Goal: Complete application form

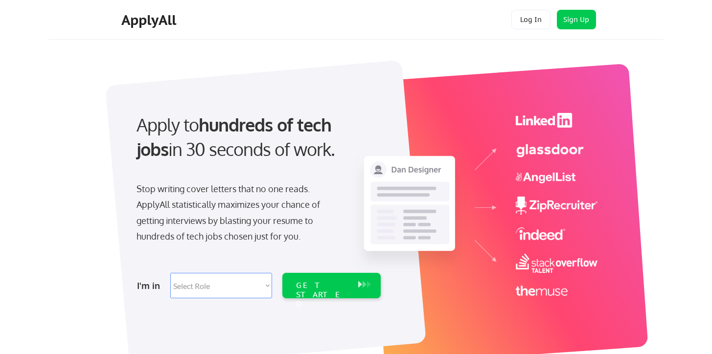
click at [320, 90] on div at bounding box center [265, 214] width 321 height 309
click at [197, 217] on div "Stop writing cover letters that no one reads. ApplyAll statistically maximizes …" at bounding box center [236, 213] width 201 height 64
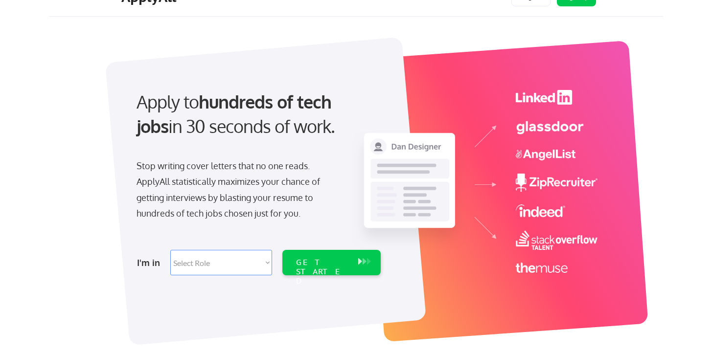
scroll to position [26, 0]
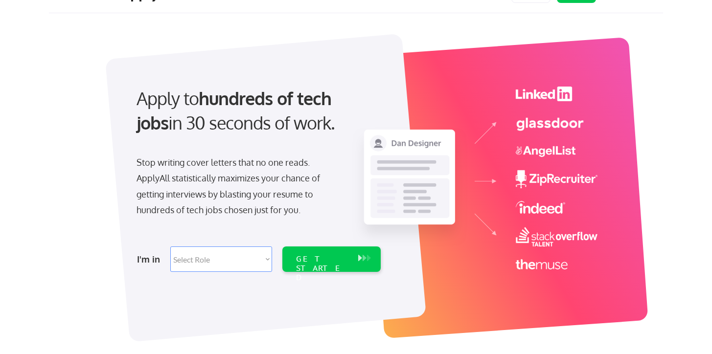
click at [194, 260] on select "Select Role Software Engineering Product Management Customer Success Sales UI/U…" at bounding box center [221, 259] width 102 height 25
select select ""technical_project_program_mgmt""
click at [170, 247] on select "Select Role Software Engineering Product Management Customer Success Sales UI/U…" at bounding box center [221, 259] width 102 height 25
select select ""technical_project_program_mgmt""
click at [312, 262] on div "GET STARTED" at bounding box center [322, 268] width 52 height 28
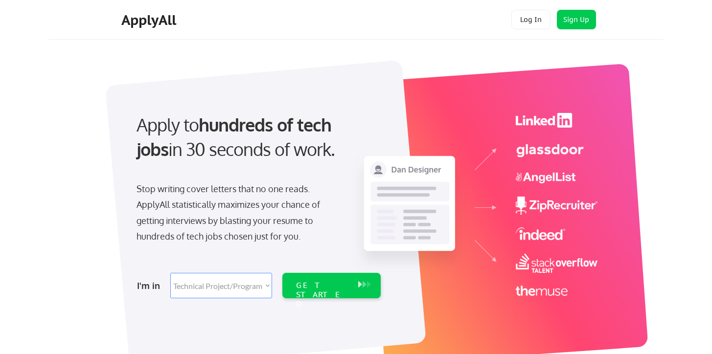
select select ""technical_project_program_mgmt""
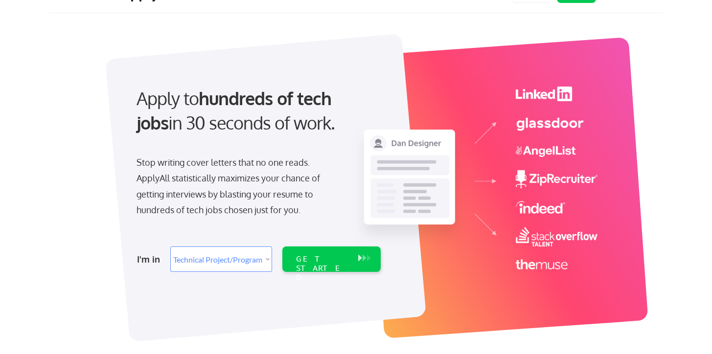
click at [214, 257] on select "Select Role Software Engineering Product Management Customer Success Sales UI/U…" at bounding box center [221, 259] width 102 height 25
select select ""sales0""
click at [170, 247] on select "Select Role Software Engineering Product Management Customer Success Sales UI/U…" at bounding box center [221, 259] width 102 height 25
select select ""sales0""
click at [299, 203] on div "Stop writing cover letters that no one reads. ApplyAll statistically maximizes …" at bounding box center [236, 187] width 201 height 64
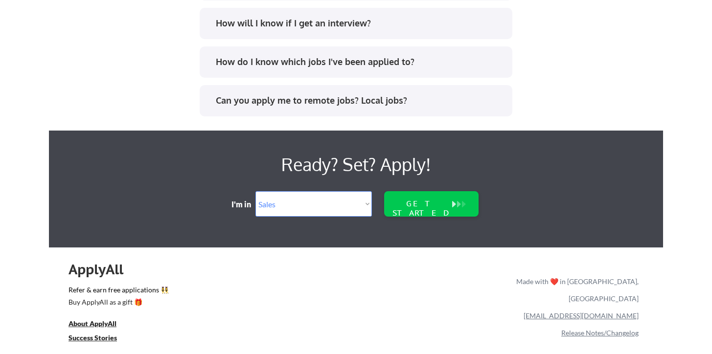
scroll to position [2092, 0]
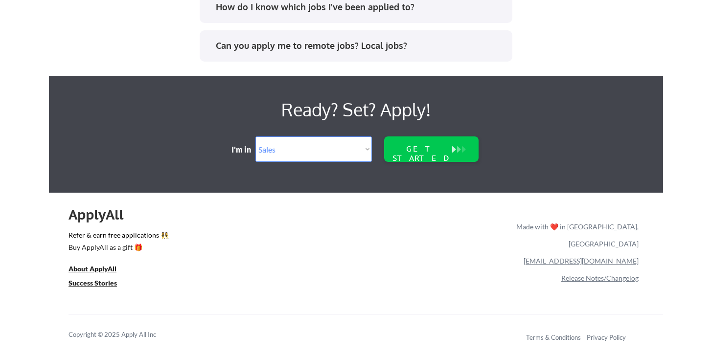
click at [323, 275] on div "ApplyAll Refer & earn free applications 👯‍♀️ Buy ApplyAll as a gift 🎁 About App…" at bounding box center [356, 277] width 614 height 155
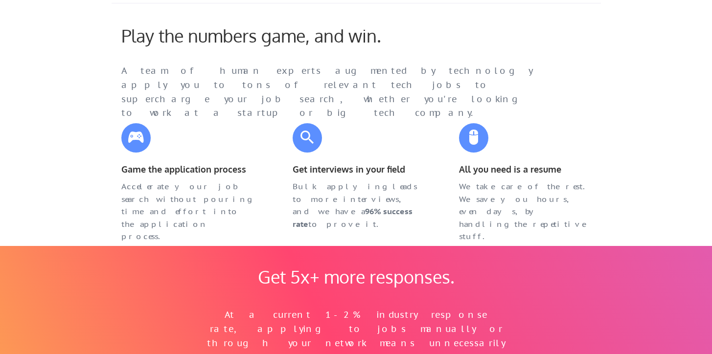
scroll to position [0, 0]
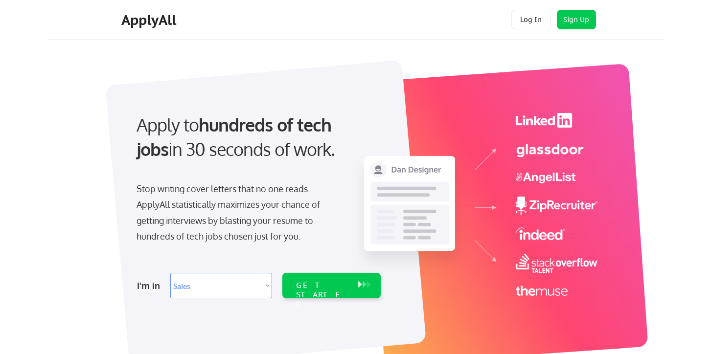
click at [189, 284] on select "Select Role Software Engineering Product Management Customer Success Sales UI/U…" at bounding box center [221, 285] width 102 height 25
select select ""tech_finance_biz_ops_cos""
click at [170, 273] on select "Select Role Software Engineering Product Management Customer Success Sales UI/U…" at bounding box center [221, 285] width 102 height 25
select select ""tech_finance_biz_ops_cos""
click at [316, 296] on div "GET STARTED" at bounding box center [322, 285] width 62 height 25
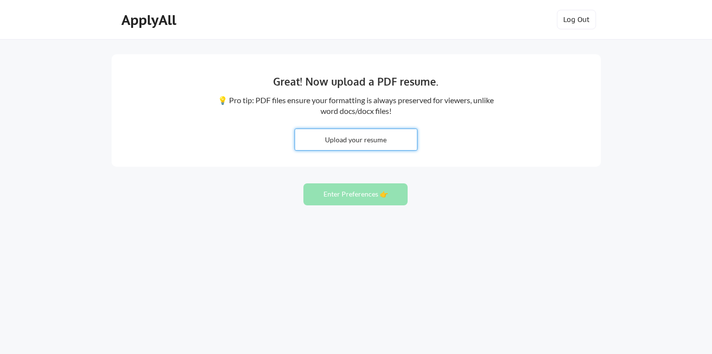
click at [377, 141] on input "file" at bounding box center [356, 139] width 122 height 21
type input "C:\fakepath\Murali Mahalingam Profile.pdf"
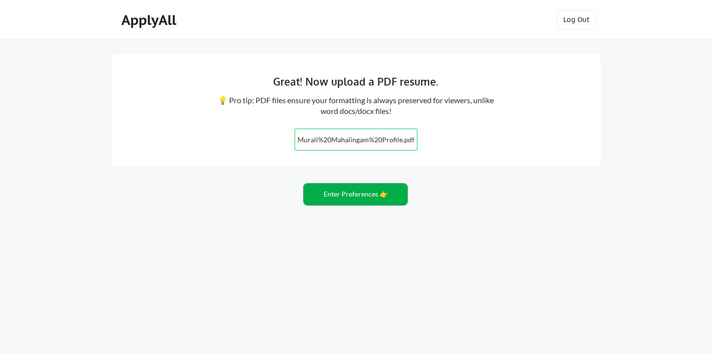
click at [366, 194] on button "Enter Preferences 👉" at bounding box center [355, 194] width 104 height 22
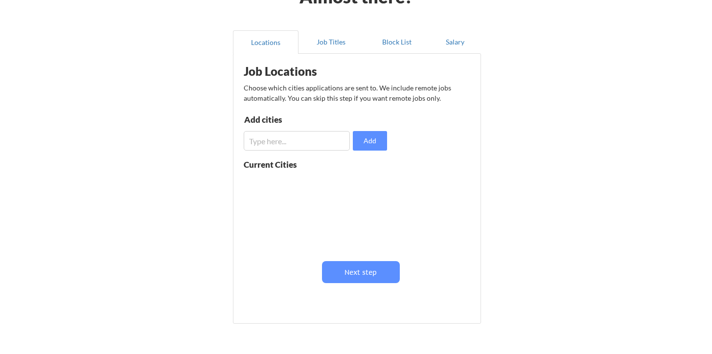
scroll to position [68, 0]
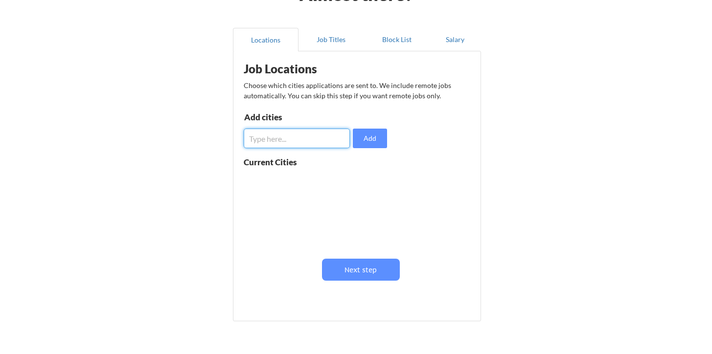
click at [308, 138] on input "input" at bounding box center [297, 139] width 106 height 20
type input "[GEOGRAPHIC_DATA]"
click at [374, 138] on button "Add" at bounding box center [370, 139] width 34 height 20
click at [299, 142] on input "input" at bounding box center [297, 139] width 106 height 20
type input "L"
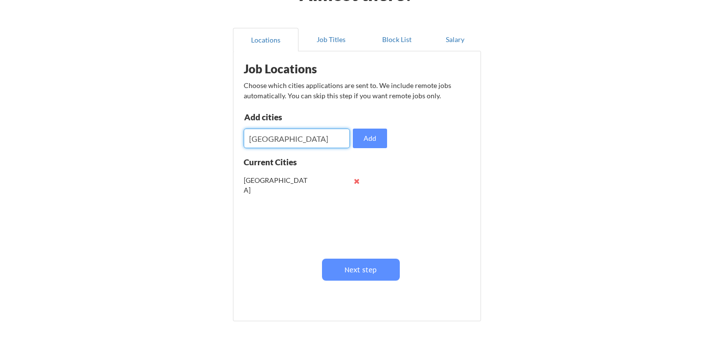
type input "Los Altos"
click at [273, 132] on input "input" at bounding box center [297, 139] width 106 height 20
click at [273, 134] on input "input" at bounding box center [297, 139] width 106 height 20
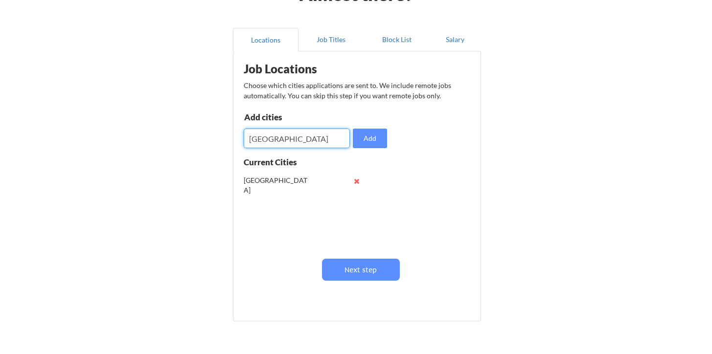
click at [273, 134] on input "input" at bounding box center [297, 139] width 106 height 20
type input "S"
type input "Bay Area"
click at [365, 136] on button "Add" at bounding box center [370, 139] width 34 height 20
click at [291, 215] on div "San Francisco Bay Area" at bounding box center [305, 210] width 123 height 78
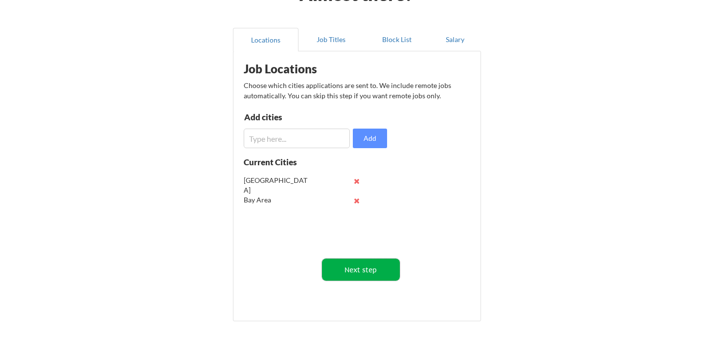
click at [363, 267] on button "Next step" at bounding box center [361, 270] width 78 height 22
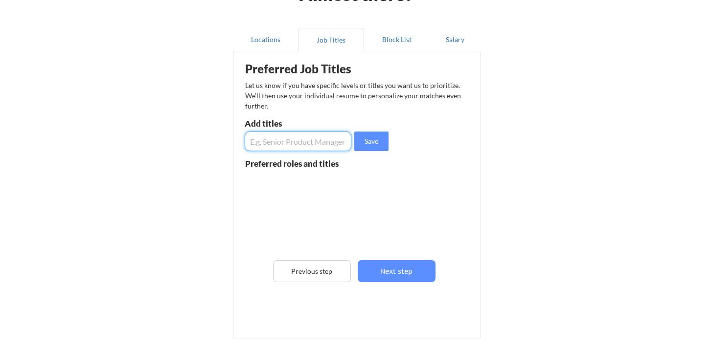
click at [279, 142] on input "input" at bounding box center [298, 142] width 107 height 20
type input "GTM"
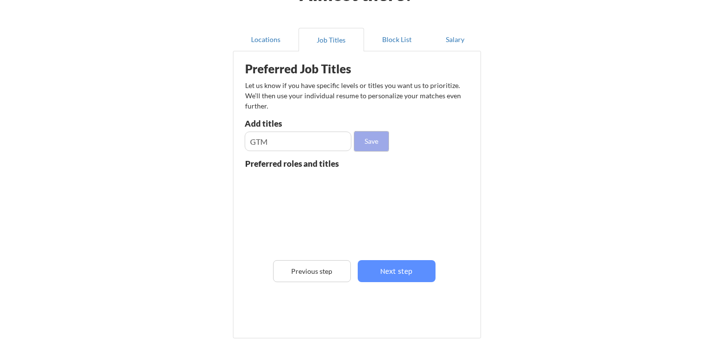
click at [372, 145] on button "Save" at bounding box center [371, 142] width 34 height 20
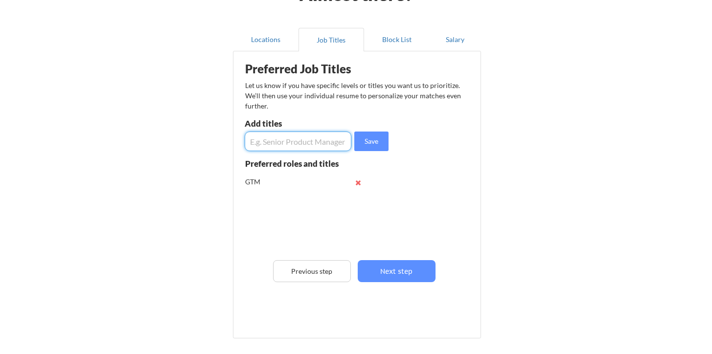
click at [302, 145] on input "input" at bounding box center [298, 142] width 107 height 20
click at [301, 142] on input "input" at bounding box center [298, 142] width 107 height 20
type input "Chief Information Officer"
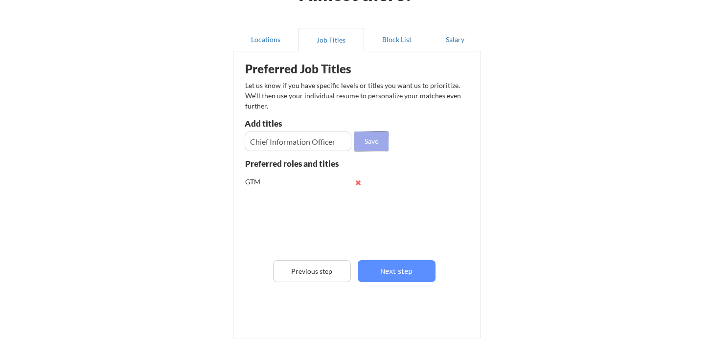
click at [377, 143] on button "Save" at bounding box center [371, 142] width 34 height 20
click at [315, 145] on input "input" at bounding box center [298, 142] width 107 height 20
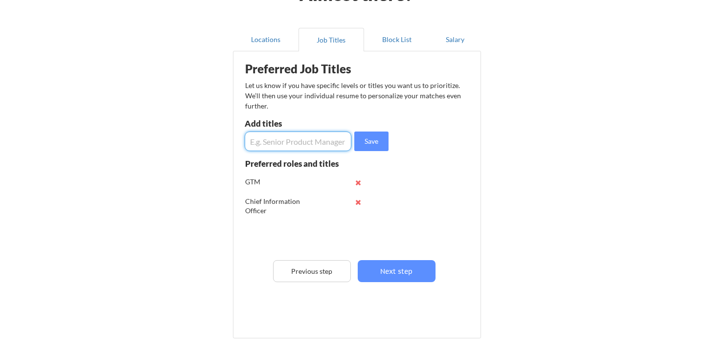
click at [280, 139] on input "input" at bounding box center [298, 142] width 107 height 20
drag, startPoint x: 314, startPoint y: 142, endPoint x: 246, endPoint y: 143, distance: 68.0
click at [246, 143] on input "input" at bounding box center [298, 142] width 107 height 20
type input "Information Technology"
click at [367, 142] on button "Save" at bounding box center [371, 142] width 34 height 20
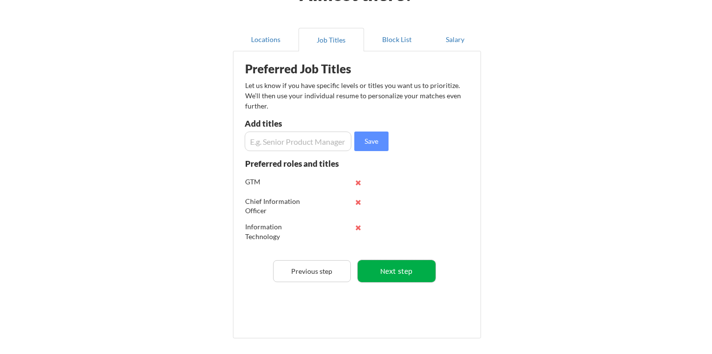
click at [399, 273] on button "Next step" at bounding box center [397, 271] width 78 height 22
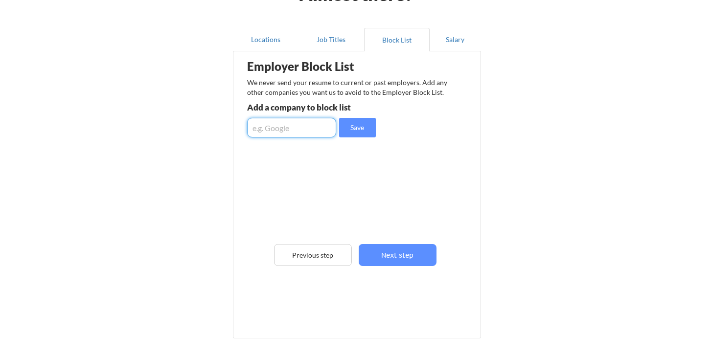
click at [290, 130] on input "input" at bounding box center [291, 128] width 89 height 20
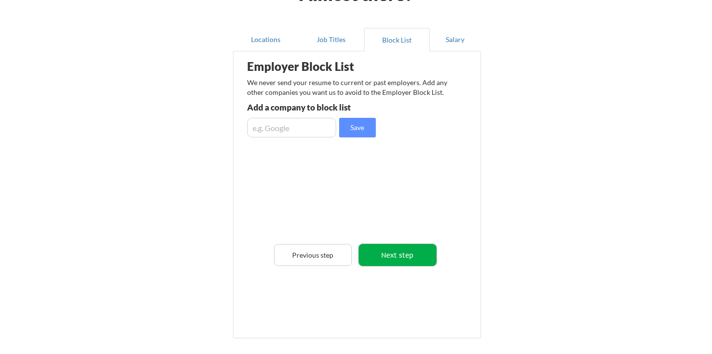
click at [399, 255] on button "Next step" at bounding box center [398, 255] width 78 height 22
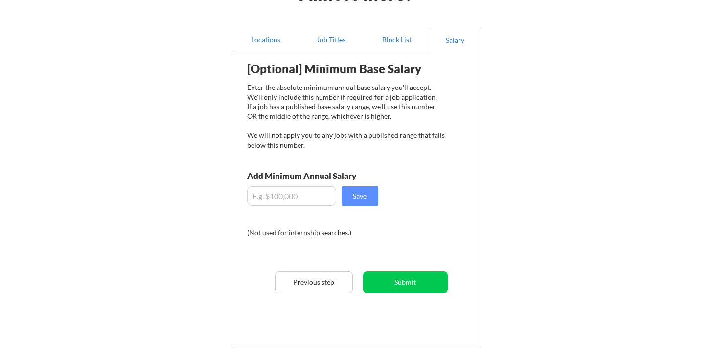
click at [303, 195] on input "input" at bounding box center [291, 196] width 89 height 20
type input "$3"
type input "$250,000"
click at [353, 200] on button "Save" at bounding box center [359, 196] width 37 height 20
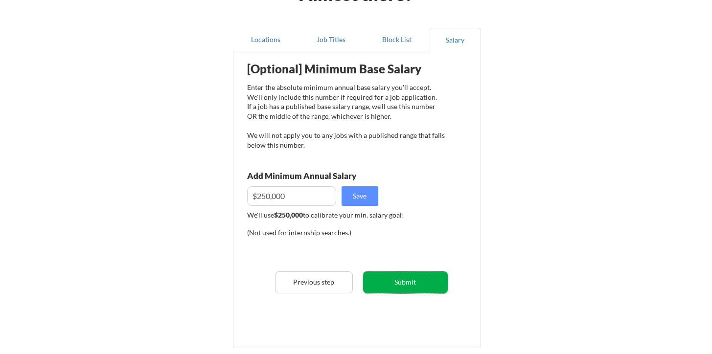
click at [411, 285] on button "Submit" at bounding box center [405, 283] width 85 height 22
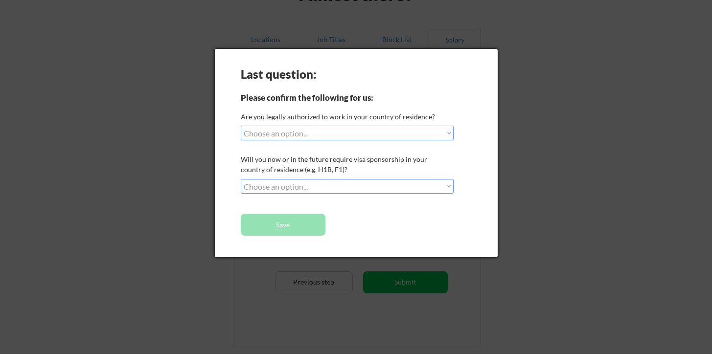
click at [303, 144] on div "Last question: Please confirm the following for us: Are you legally authorized …" at bounding box center [356, 153] width 283 height 208
click at [300, 136] on select "Choose an option... Yes, I am a US Citizen Yes, I am a Canadian Citizen Yes, I …" at bounding box center [347, 133] width 213 height 15
select select ""yes__i_am_a_us_citizen""
click at [241, 126] on select "Choose an option... Yes, I am a US Citizen Yes, I am a Canadian Citizen Yes, I …" at bounding box center [347, 133] width 213 height 15
click at [302, 186] on select "Choose an option... No, I will not need sponsorship Yes, I will need sponsorship" at bounding box center [347, 186] width 213 height 15
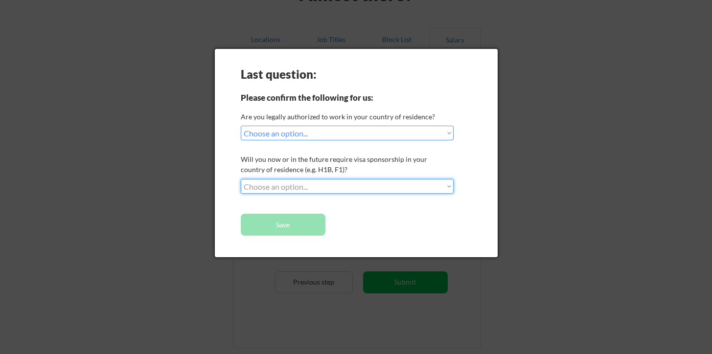
select select ""no__i_will_not_need_sponsorship""
click at [241, 179] on select "Choose an option... No, I will not need sponsorship Yes, I will need sponsorship" at bounding box center [347, 186] width 213 height 15
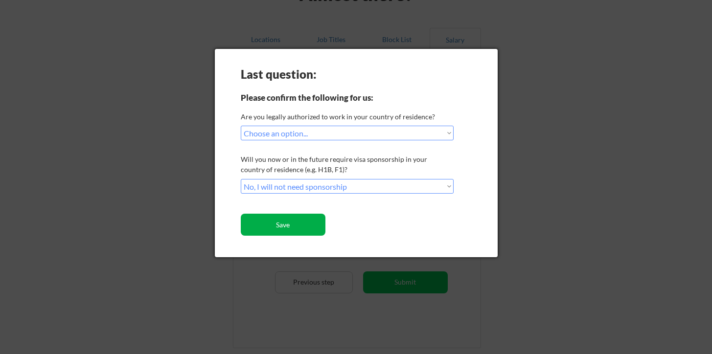
click at [286, 229] on button "Save" at bounding box center [283, 225] width 85 height 22
